Goal: Check status

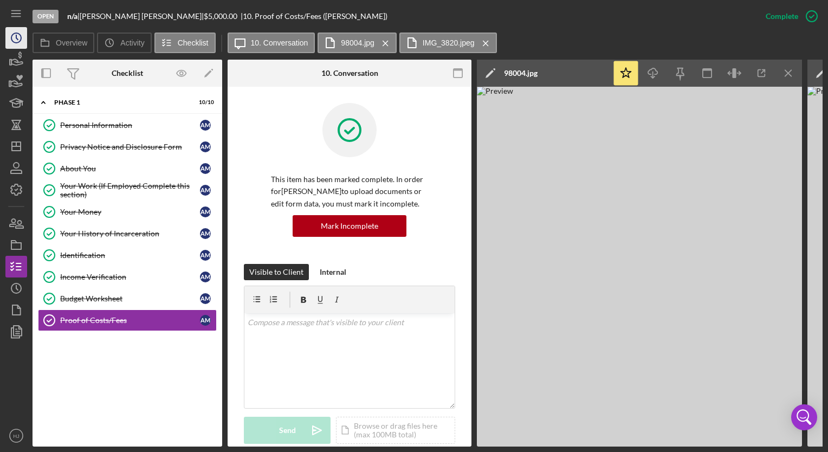
scroll to position [176, 0]
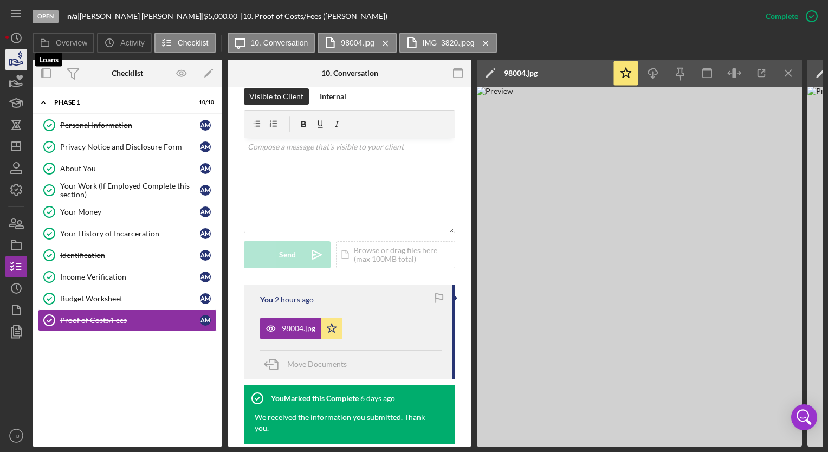
click at [17, 60] on icon "button" at bounding box center [16, 62] width 11 height 6
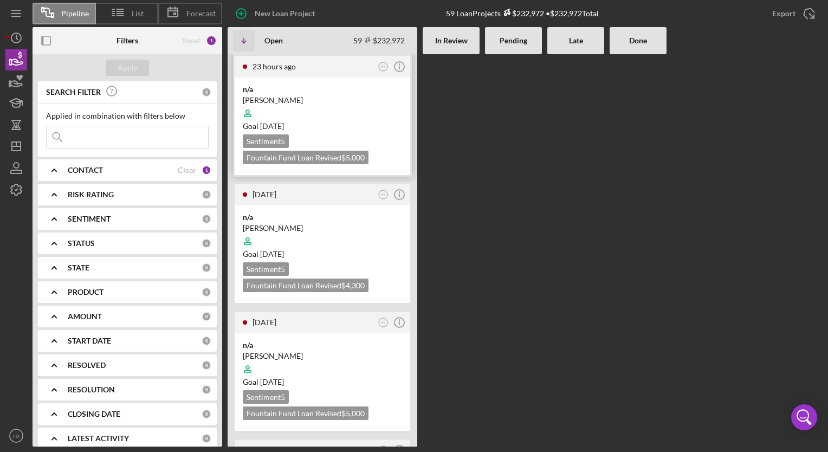
click at [298, 99] on div "[PERSON_NAME]" at bounding box center [322, 100] width 159 height 11
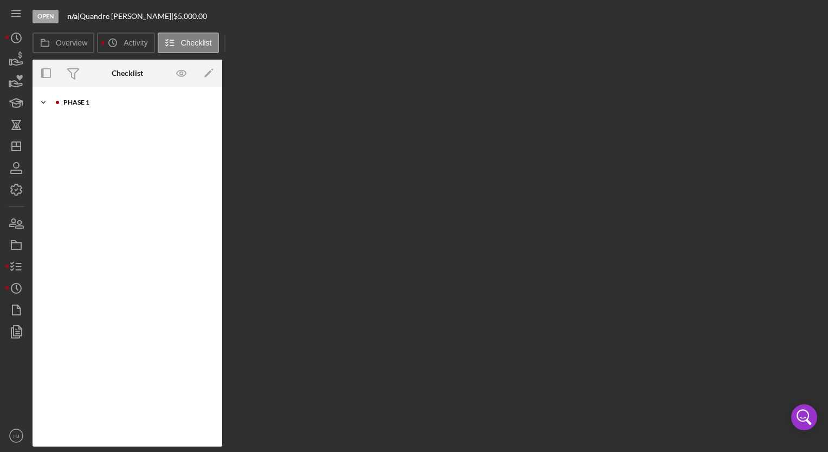
click at [77, 107] on div "Icon/Expander Phase 1 3 / 10" at bounding box center [128, 103] width 190 height 22
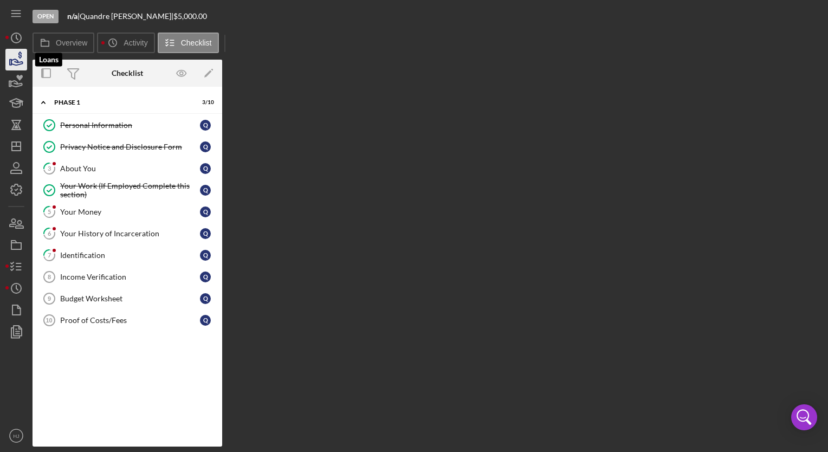
click at [15, 62] on icon "button" at bounding box center [16, 62] width 11 height 6
